Goal: Task Accomplishment & Management: Use online tool/utility

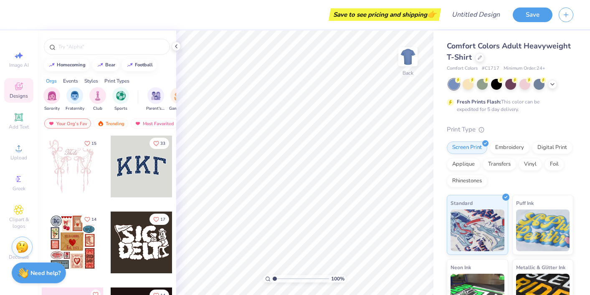
click at [481, 61] on div "Comfort Colors Adult Heavyweight T-Shirt" at bounding box center [510, 52] width 127 height 23
click at [478, 59] on div at bounding box center [480, 56] width 9 height 9
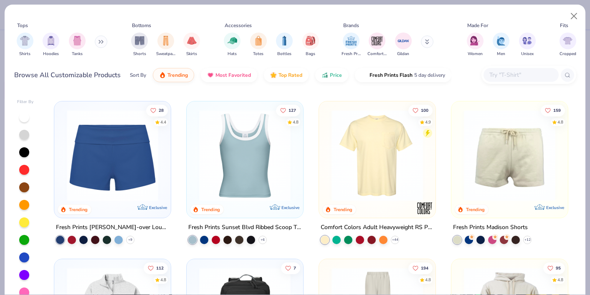
scroll to position [636, 0]
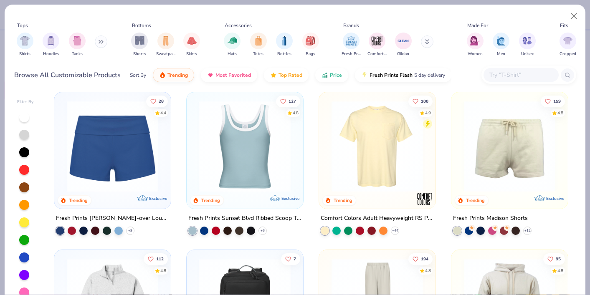
click at [270, 173] on img at bounding box center [245, 147] width 100 height 92
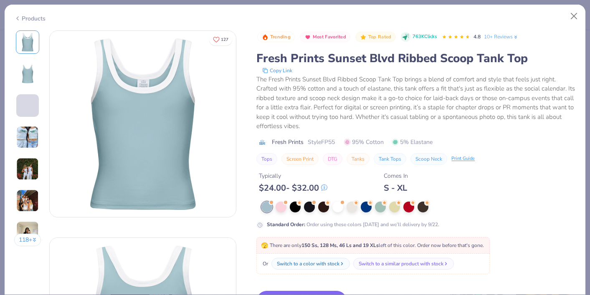
click at [28, 168] on img at bounding box center [27, 169] width 23 height 23
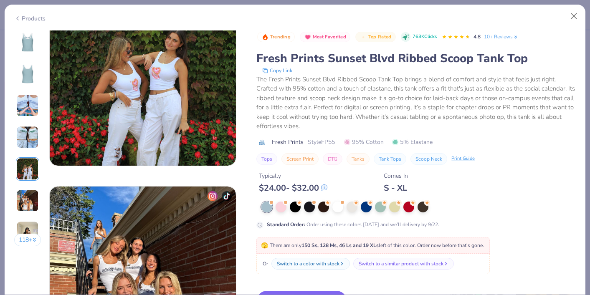
scroll to position [881, 0]
click at [285, 205] on div at bounding box center [281, 206] width 11 height 11
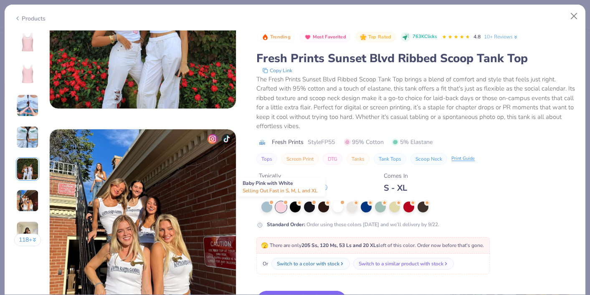
scroll to position [944, 0]
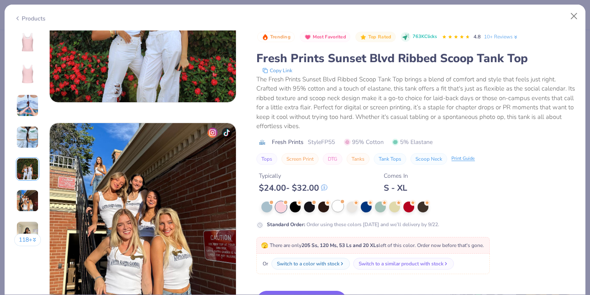
click at [339, 209] on div at bounding box center [338, 206] width 11 height 11
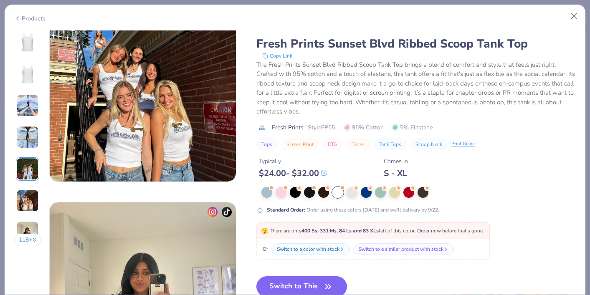
scroll to position [1072, 0]
click at [317, 281] on button "Switch to This" at bounding box center [302, 286] width 91 height 21
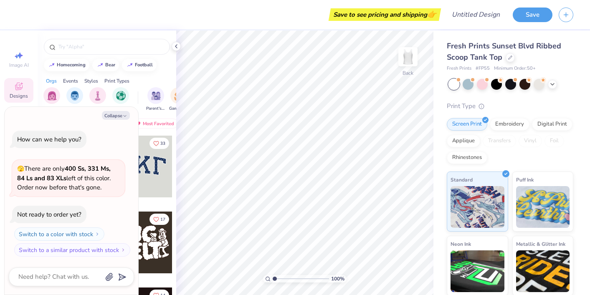
click at [480, 91] on div "Fresh Prints Sunset Blvd Ribbed Scoop Tank Top Fresh Prints # FP55 Minimum Orde…" at bounding box center [510, 201] width 127 height 320
click at [480, 86] on div at bounding box center [482, 83] width 11 height 11
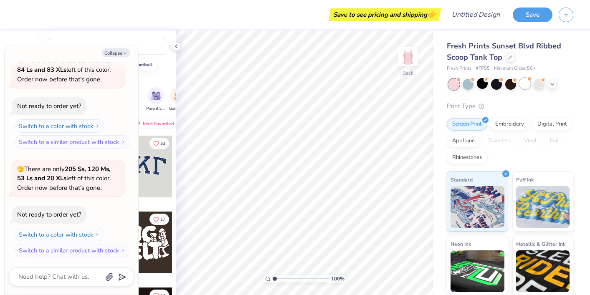
click at [524, 86] on div at bounding box center [525, 83] width 11 height 11
click at [120, 51] on button "Collapse" at bounding box center [116, 52] width 28 height 9
type textarea "x"
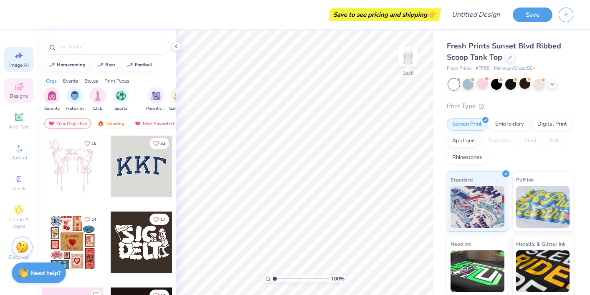
click at [17, 57] on icon at bounding box center [17, 56] width 4 height 4
select select "4"
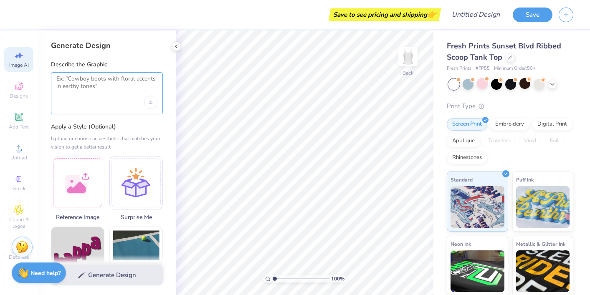
click at [97, 77] on textarea at bounding box center [106, 85] width 101 height 21
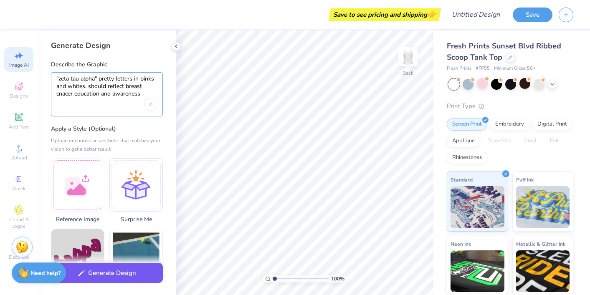
type textarea ""zeta tau alpha" pretty letters in pinks and whites. should reflect breast cnac…"
click at [126, 271] on button "Generate Design" at bounding box center [107, 273] width 112 height 20
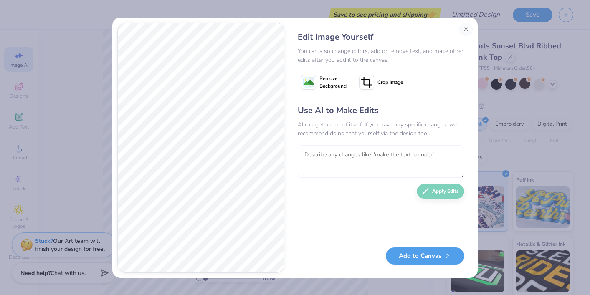
click at [336, 146] on textarea at bounding box center [381, 161] width 167 height 33
type textarea "should be more minimalist font. i hate the leaves"
click at [455, 191] on button "Apply Edits" at bounding box center [441, 189] width 48 height 15
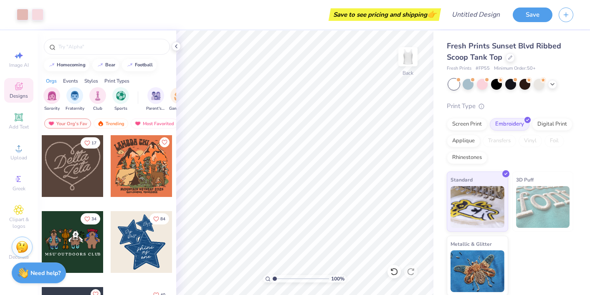
scroll to position [465, 0]
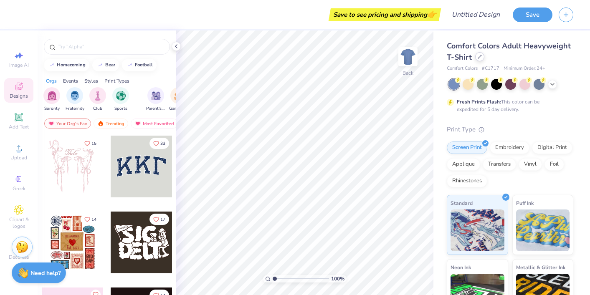
click at [478, 60] on div at bounding box center [480, 56] width 9 height 9
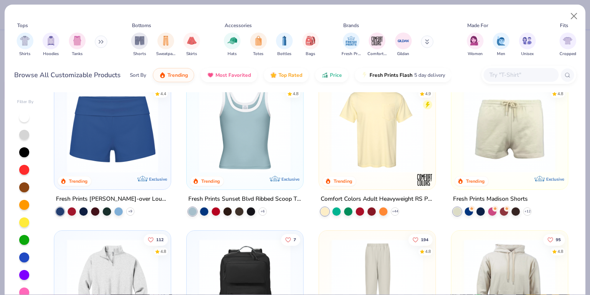
scroll to position [638, 0]
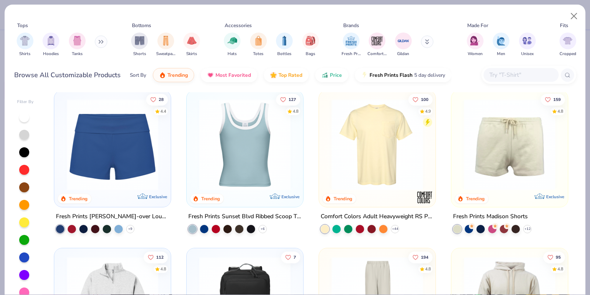
click at [251, 149] on img at bounding box center [245, 145] width 100 height 92
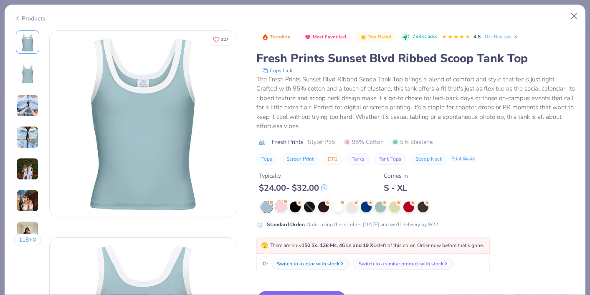
click at [283, 204] on div at bounding box center [281, 206] width 11 height 11
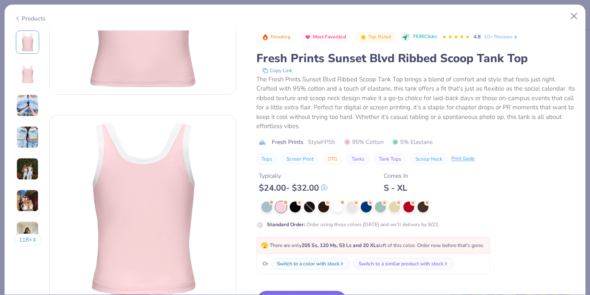
scroll to position [132, 0]
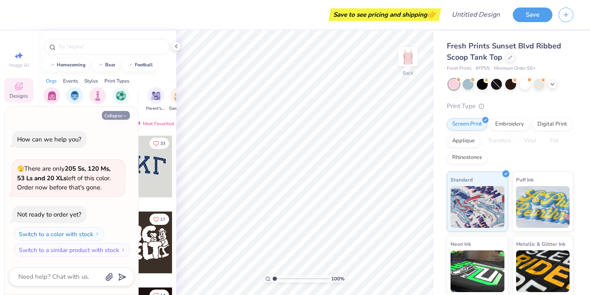
click at [120, 116] on button "Collapse" at bounding box center [116, 115] width 28 height 9
type textarea "x"
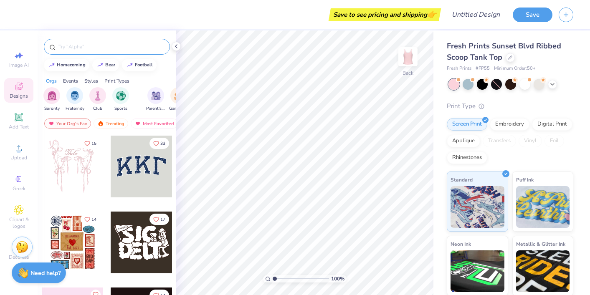
click at [79, 45] on input "text" at bounding box center [111, 47] width 107 height 8
type input "zeta tau alpha"
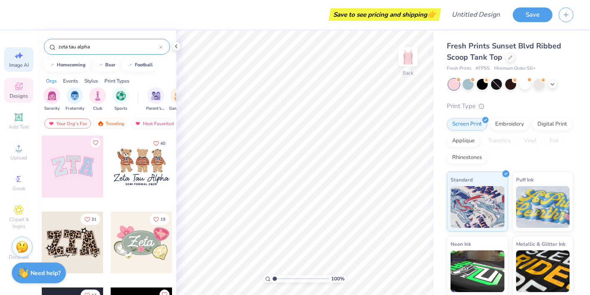
click at [22, 65] on span "Image AI" at bounding box center [19, 65] width 20 height 7
select select "4"
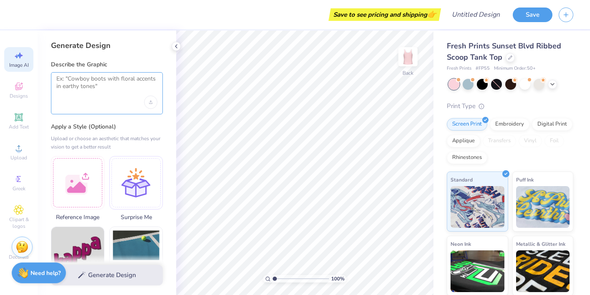
click at [76, 79] on textarea at bounding box center [106, 85] width 101 height 21
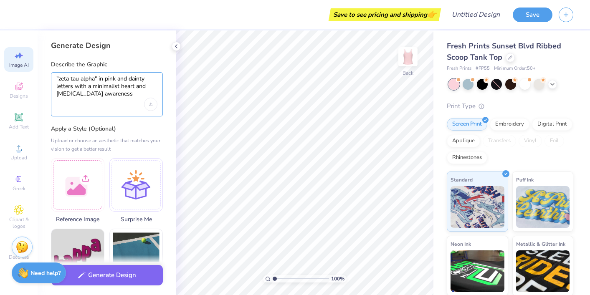
type textarea ""zeta tau alpha" in pink and dainty letters with a minimalist heart and breast …"
click at [124, 285] on div "Generate Design" at bounding box center [107, 275] width 139 height 41
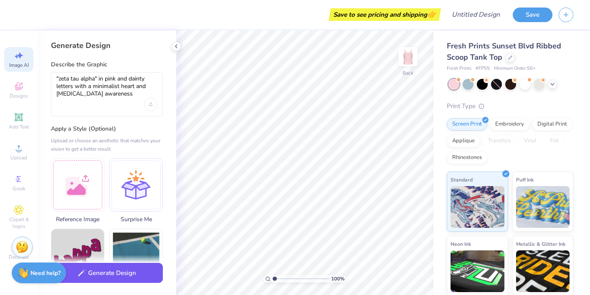
click at [122, 274] on button "Generate Design" at bounding box center [107, 273] width 112 height 20
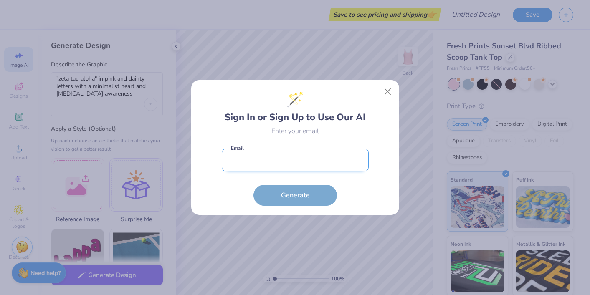
click at [310, 155] on input "email" at bounding box center [295, 160] width 147 height 23
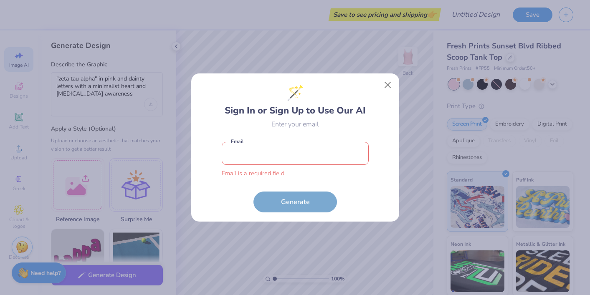
type input "gabrielebarrocas@gmail.com"
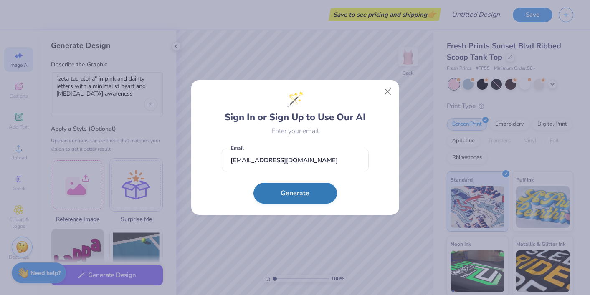
click at [319, 193] on button "Generate" at bounding box center [296, 193] width 84 height 21
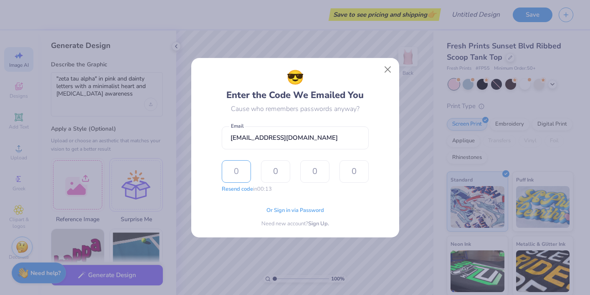
type input "2"
type input "4"
type input "5"
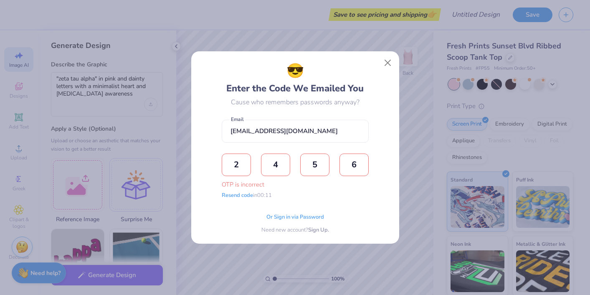
type input "6"
type input "5"
type input "0"
type input "9"
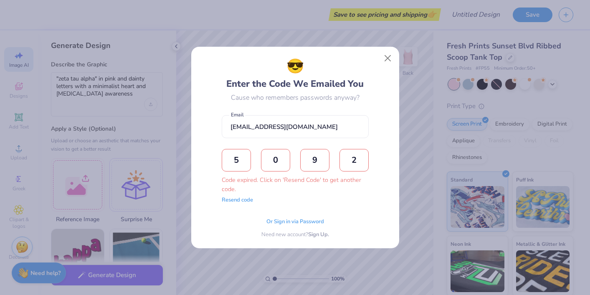
type input "2"
click at [318, 219] on span "Or Sign in via Password" at bounding box center [296, 221] width 58 height 8
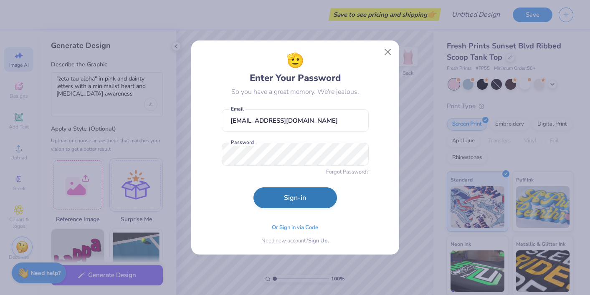
click at [304, 207] on button "Sign-in" at bounding box center [296, 198] width 84 height 21
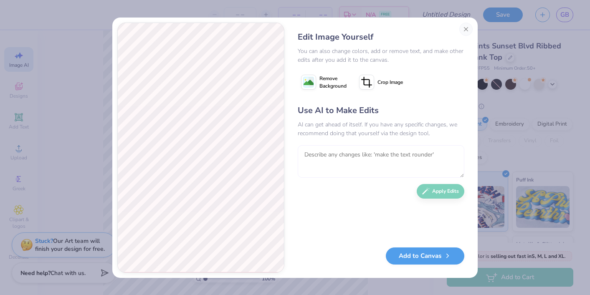
click at [353, 158] on textarea at bounding box center [381, 161] width 167 height 33
click at [470, 27] on button "Close" at bounding box center [466, 29] width 13 height 13
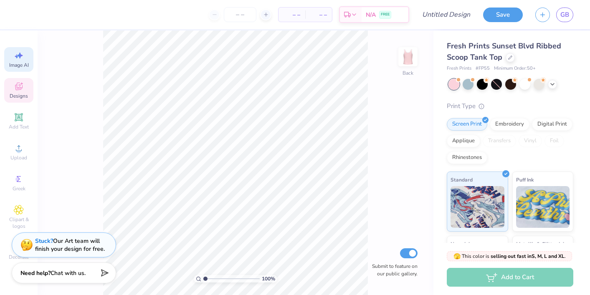
click at [20, 85] on icon at bounding box center [19, 86] width 10 height 10
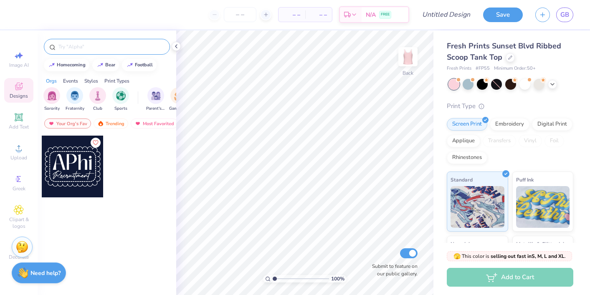
click at [78, 48] on input "text" at bounding box center [111, 47] width 107 height 8
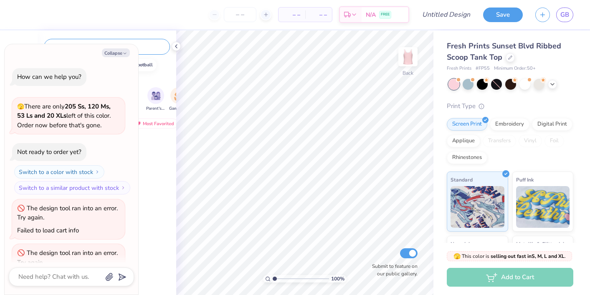
type textarea "x"
